Goal: Information Seeking & Learning: Find specific fact

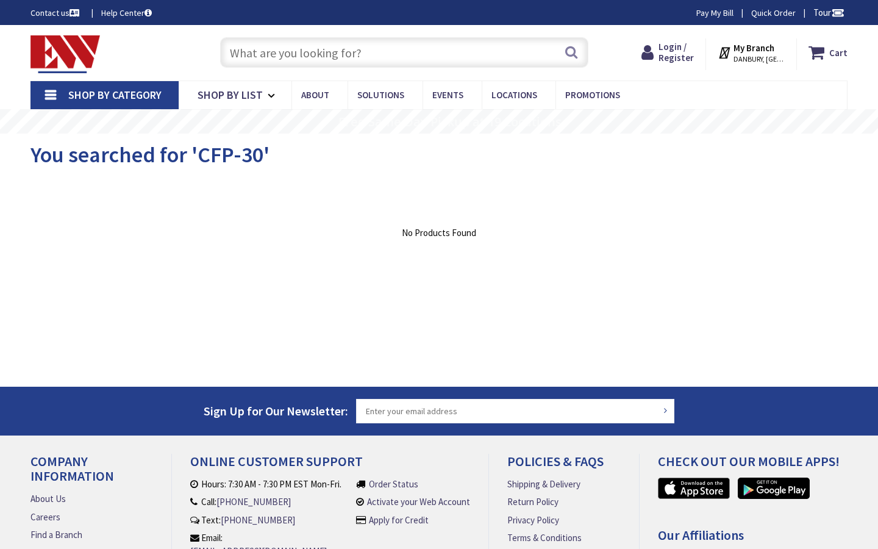
type input "NE 18th St, Vancouver, WA 98684, USA"
